Goal: Check status: Check status

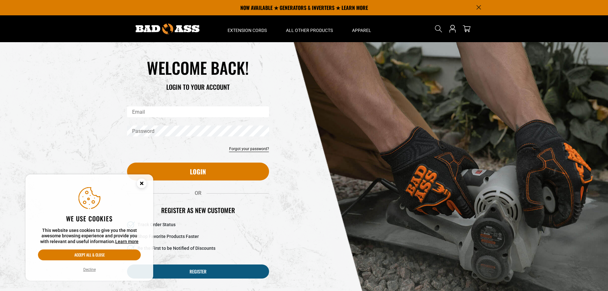
click at [140, 182] on circle "Cookie Consent" at bounding box center [142, 183] width 10 height 10
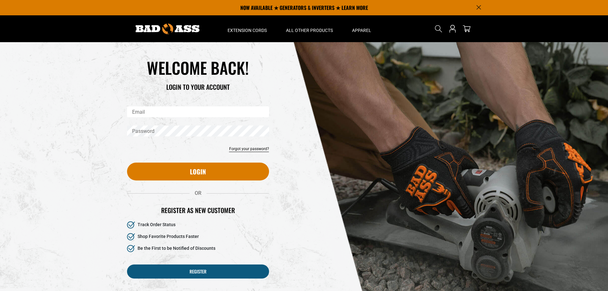
click at [161, 113] on input "Email" at bounding box center [198, 111] width 142 height 11
type input "**********"
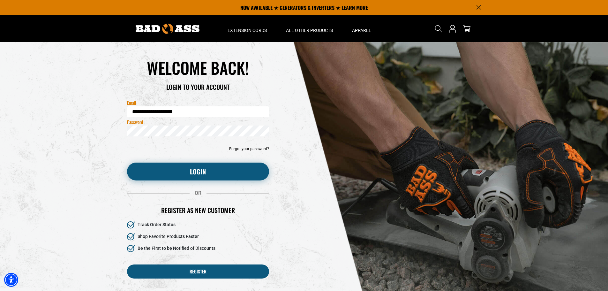
click at [155, 173] on button "Login" at bounding box center [198, 171] width 142 height 18
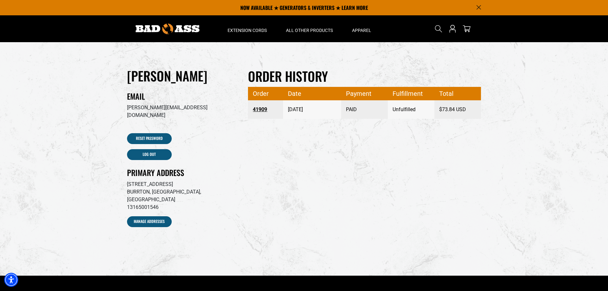
click at [260, 109] on link "41909" at bounding box center [266, 109] width 26 height 11
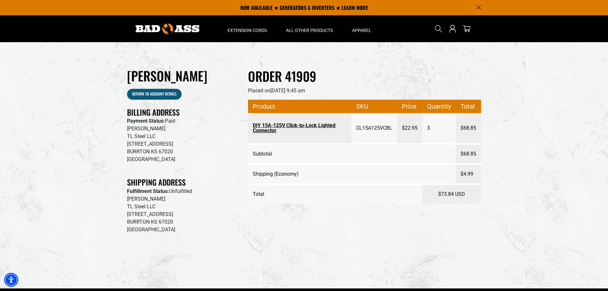
click at [259, 128] on link "DIY 15A-125V Click-to-Lock Lighted Connector" at bounding box center [300, 128] width 94 height 17
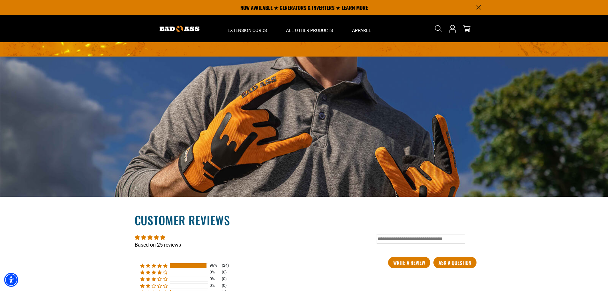
scroll to position [957, 0]
